Goal: Check status

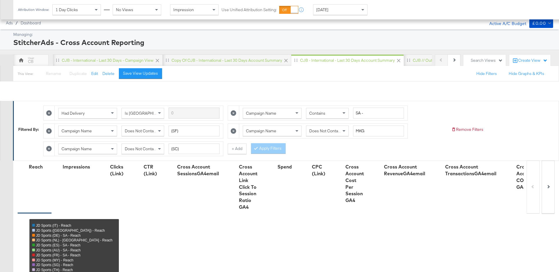
scroll to position [312, 0]
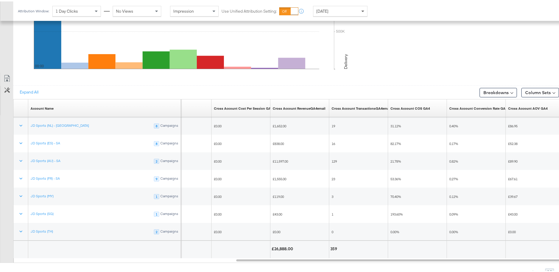
click at [363, 9] on span at bounding box center [362, 10] width 3 height 2
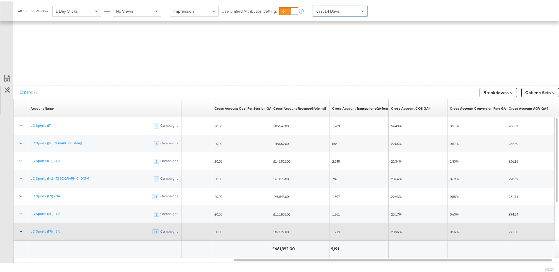
click at [21, 227] on icon at bounding box center [21, 230] width 6 height 6
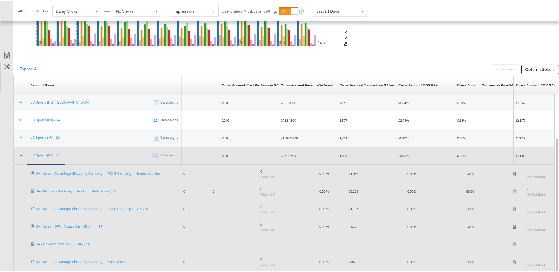
scroll to position [349, 0]
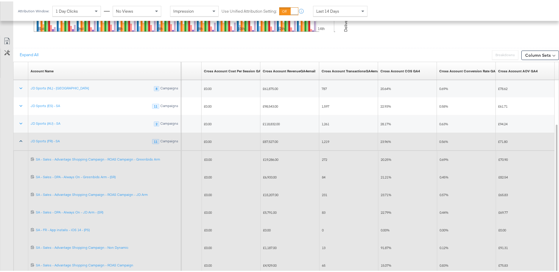
click at [265, 153] on div "£19,286.00" at bounding box center [290, 157] width 59 height 9
click at [271, 193] on div "£15,207.00" at bounding box center [290, 193] width 59 height 9
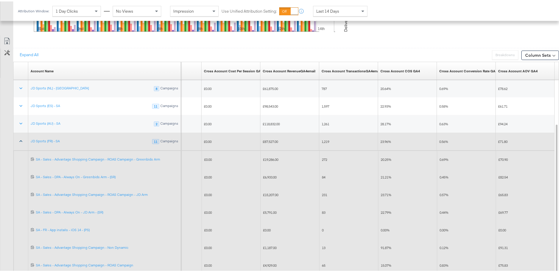
click at [271, 193] on div "£15,207.00" at bounding box center [290, 193] width 59 height 9
click at [273, 156] on span "£19,286.00" at bounding box center [270, 158] width 15 height 4
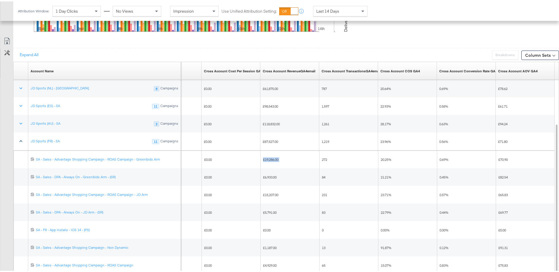
click at [19, 138] on icon at bounding box center [21, 140] width 6 height 6
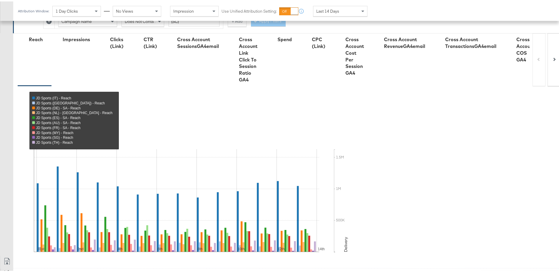
scroll to position [0, 0]
